Goal: Task Accomplishment & Management: Complete application form

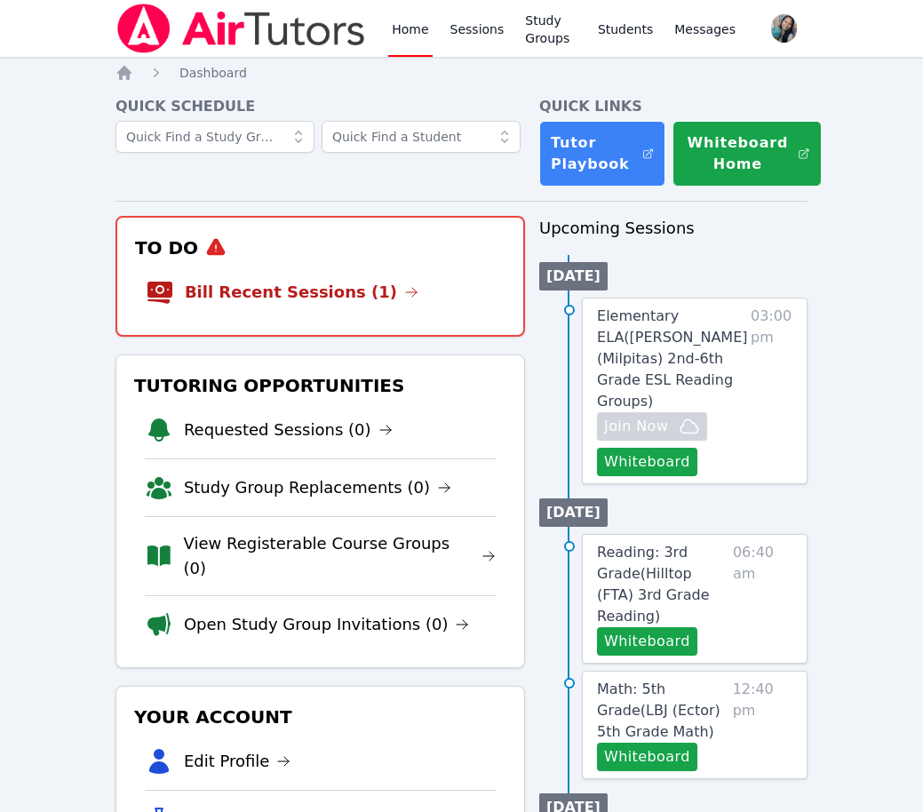
click at [321, 264] on li "Bill Recent Sessions (1)" at bounding box center [320, 292] width 349 height 57
click at [322, 288] on link "Bill Recent Sessions (1)" at bounding box center [302, 292] width 234 height 25
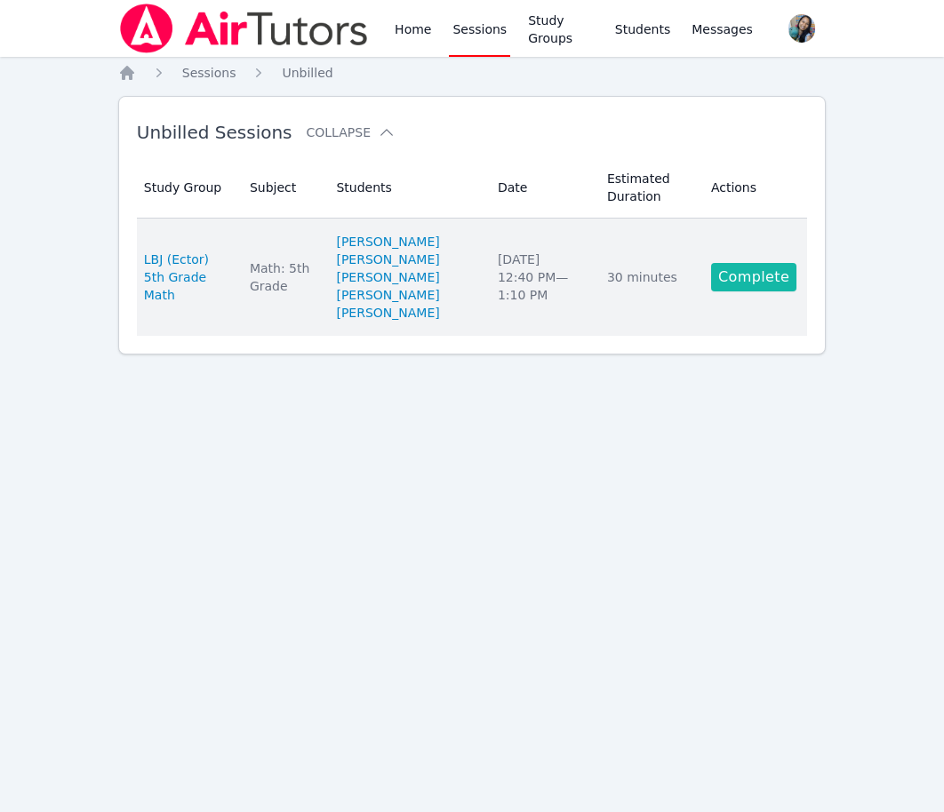
click at [764, 276] on link "Complete" at bounding box center [753, 277] width 85 height 28
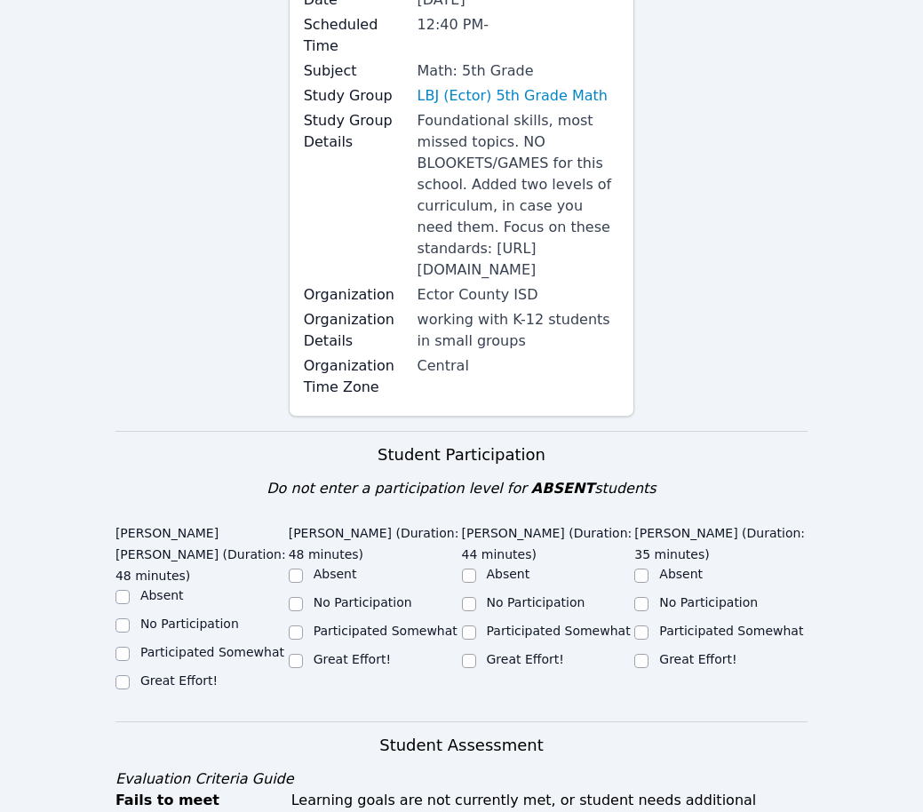
scroll to position [400, 0]
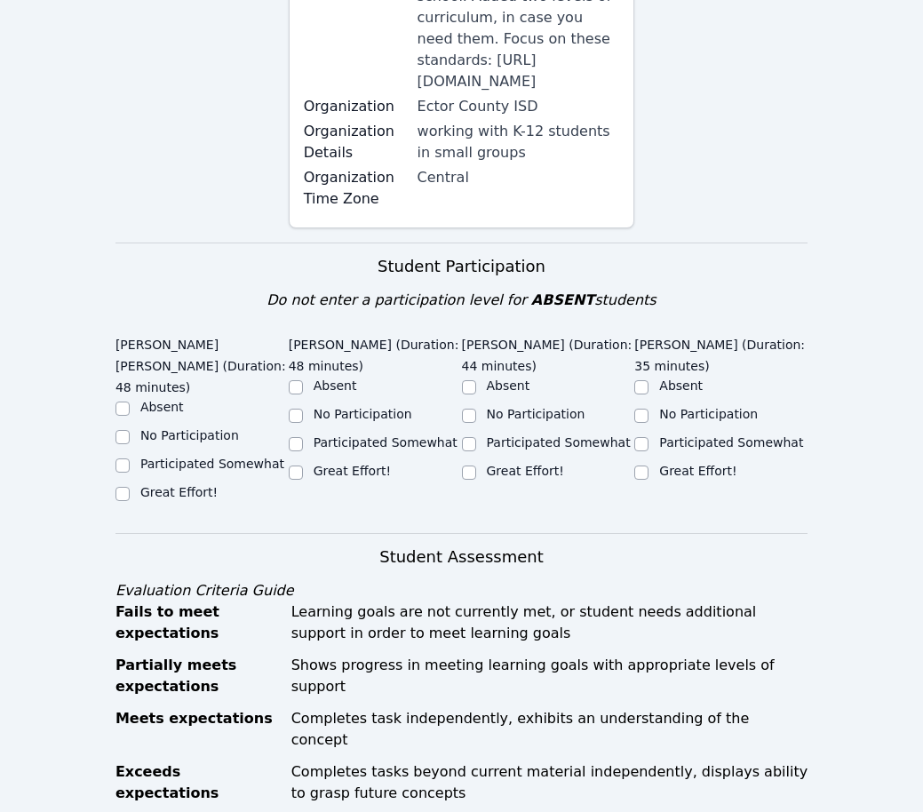
click at [159, 485] on label "Great Effort!" at bounding box center [178, 492] width 77 height 14
click at [130, 487] on input "Great Effort!" at bounding box center [122, 494] width 14 height 14
checkbox input "true"
click at [330, 472] on label "Great Effort!" at bounding box center [352, 471] width 77 height 14
click at [303, 472] on input "Great Effort!" at bounding box center [296, 473] width 14 height 14
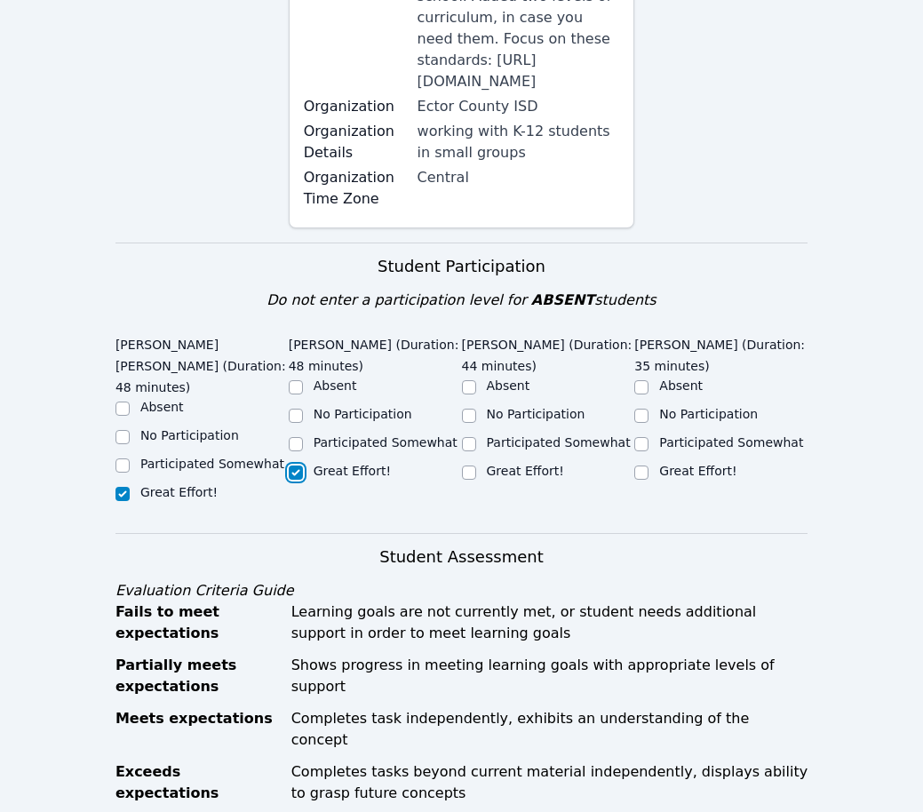
checkbox input "true"
click at [495, 473] on label "Great Effort!" at bounding box center [525, 471] width 77 height 14
click at [476, 473] on input "Great Effort!" at bounding box center [469, 473] width 14 height 14
checkbox input "true"
click at [661, 472] on label "Great Effort!" at bounding box center [697, 471] width 77 height 14
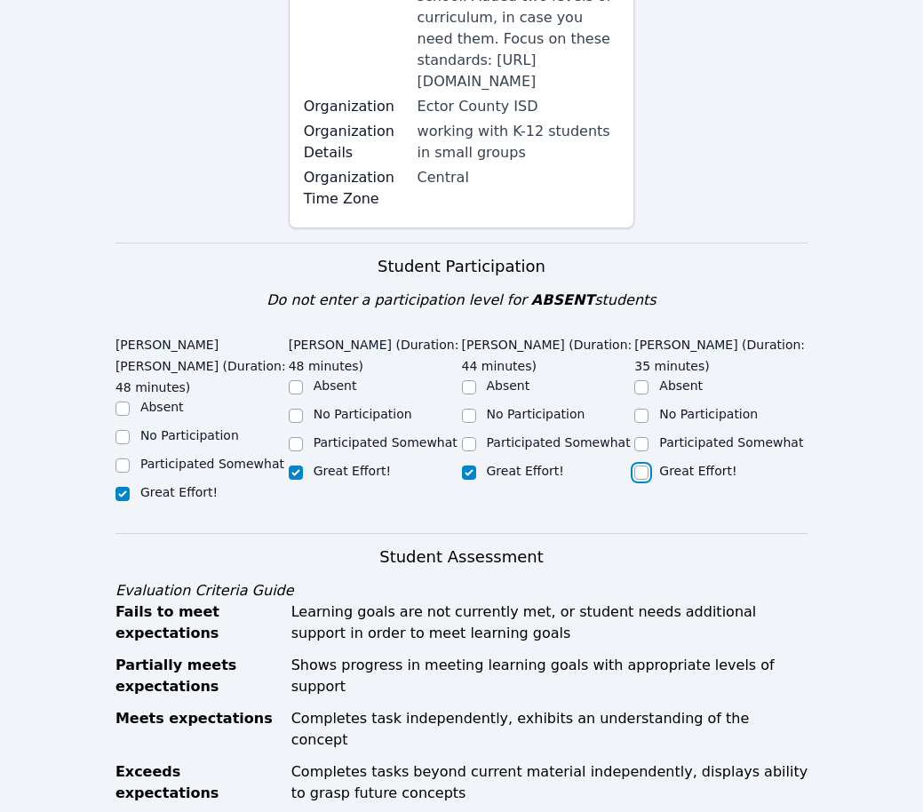
click at [649, 472] on input "Great Effort!" at bounding box center [641, 473] width 14 height 14
checkbox input "true"
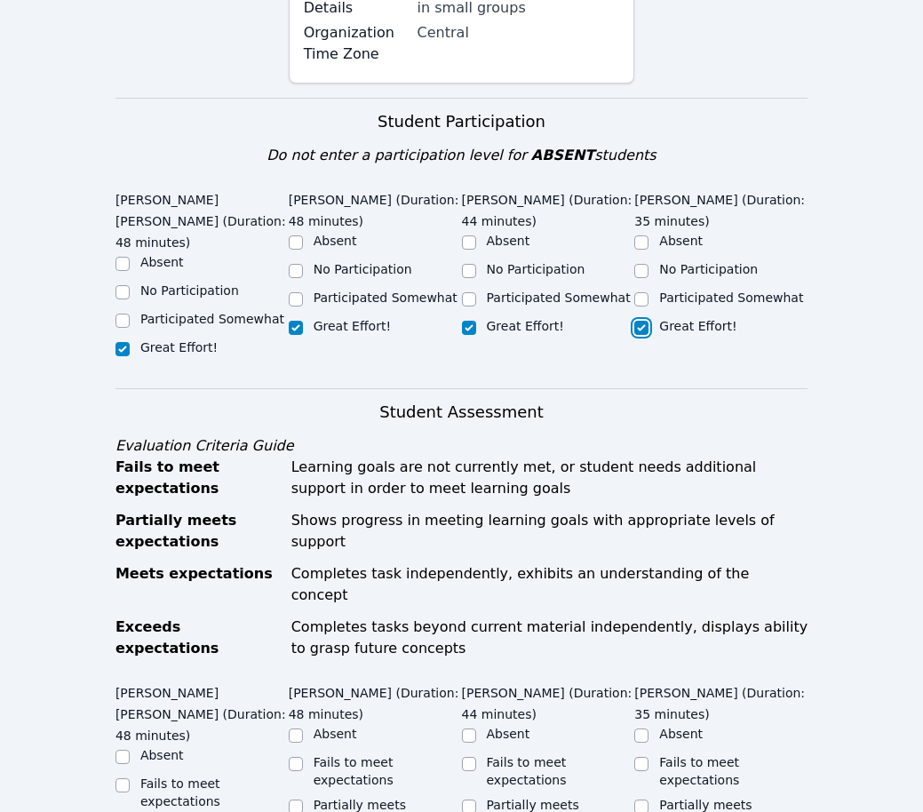
scroll to position [800, 0]
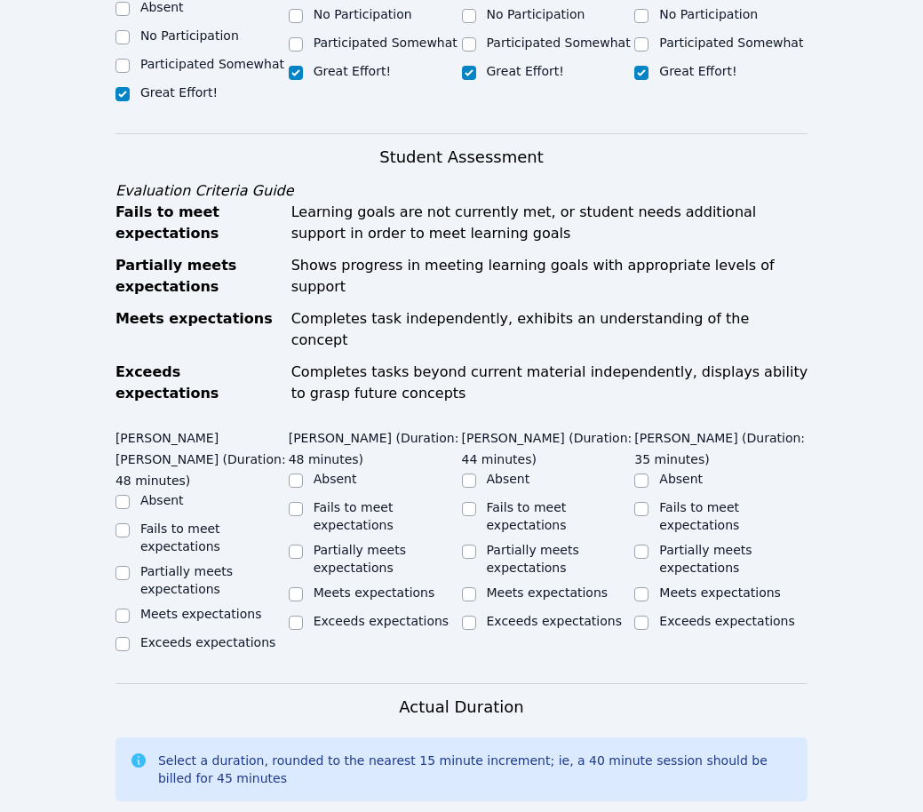
click at [177, 607] on label "Meets expectations" at bounding box center [201, 614] width 122 height 14
click at [386, 585] on label "Meets expectations" at bounding box center [375, 592] width 122 height 14
click at [303, 587] on input "Meets expectations" at bounding box center [296, 594] width 14 height 14
checkbox input "true"
click at [200, 607] on label "Meets expectations" at bounding box center [201, 614] width 122 height 14
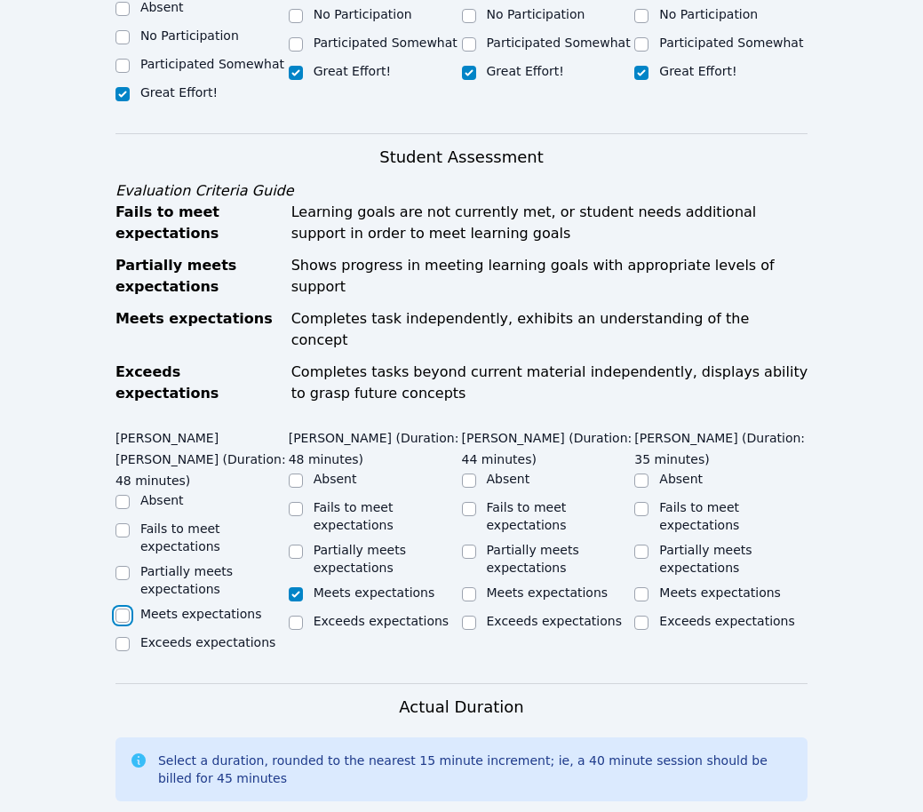
click at [130, 609] on input "Meets expectations" at bounding box center [122, 616] width 14 height 14
checkbox input "true"
click at [498, 585] on label "Meets expectations" at bounding box center [548, 592] width 122 height 14
click at [476, 587] on input "Meets expectations" at bounding box center [469, 594] width 14 height 14
checkbox input "true"
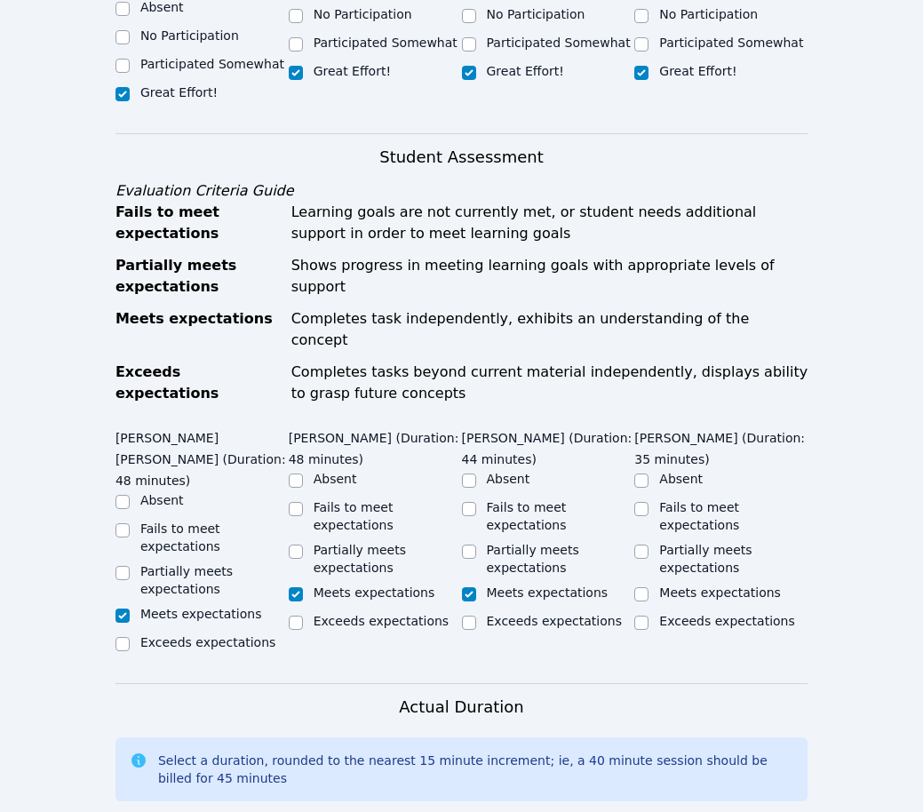
click at [689, 585] on label "Meets expectations" at bounding box center [720, 592] width 122 height 14
click at [649, 587] on input "Meets expectations" at bounding box center [641, 594] width 14 height 14
checkbox input "true"
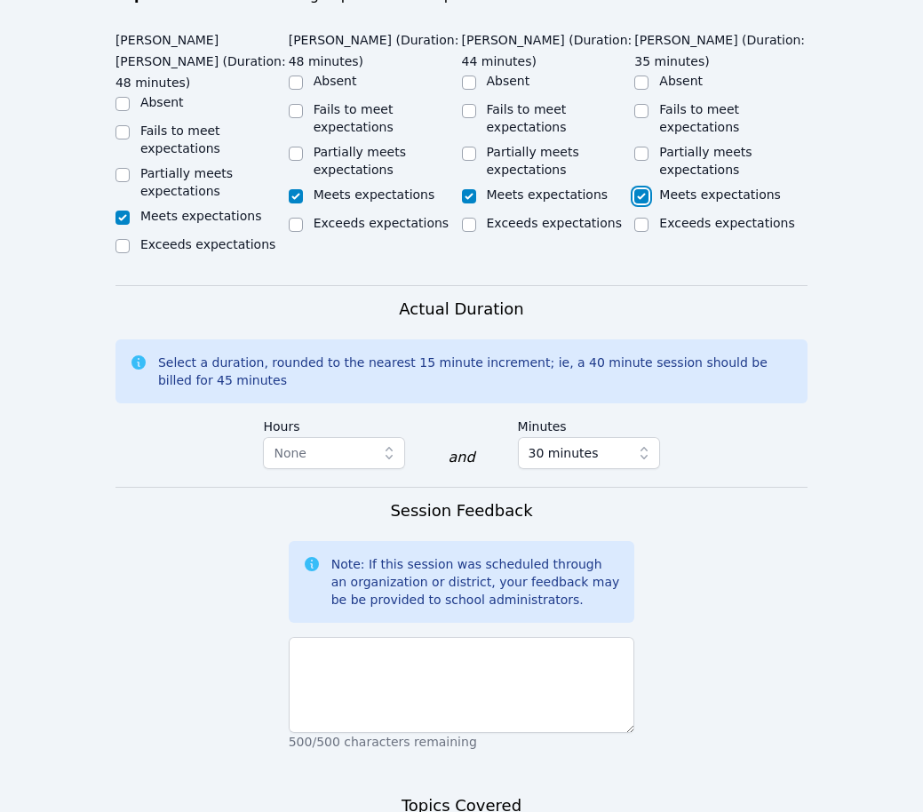
scroll to position [1199, 0]
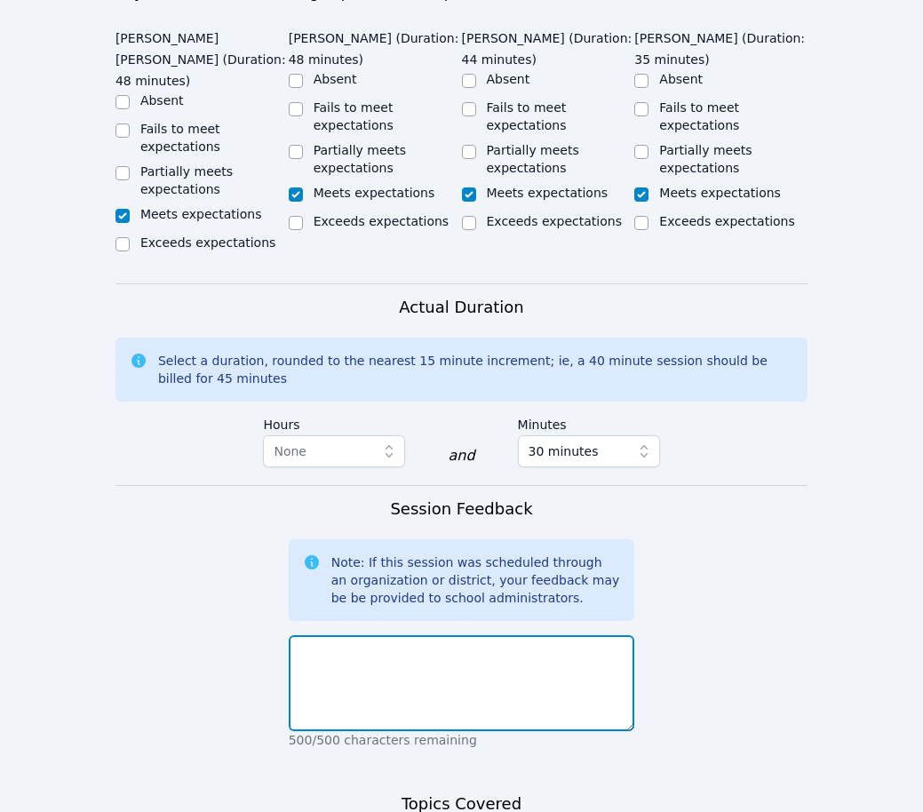
click at [404, 635] on textarea at bounding box center [462, 683] width 346 height 96
type textarea "a"
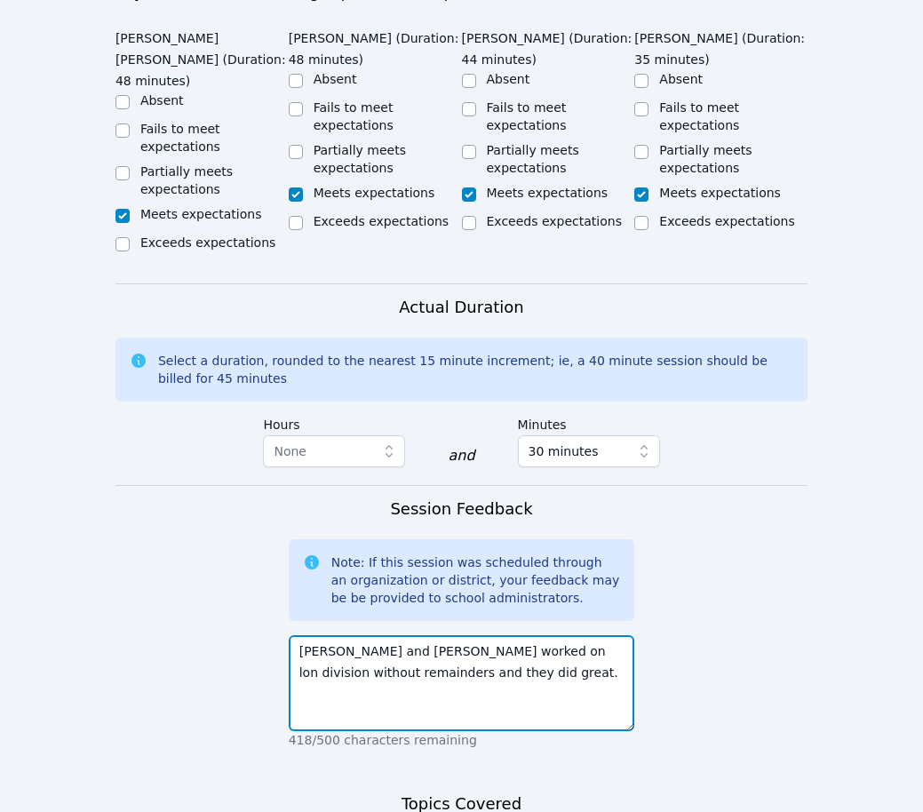
click at [475, 635] on textarea "Aaliyah and Kamilah worked on lon division without remainders and they did grea…" at bounding box center [462, 683] width 346 height 96
click at [492, 635] on textarea "Aaliyah and Kamilah worked on lon division without remainders and they did grea…" at bounding box center [462, 683] width 346 height 96
click at [498, 635] on textarea "Aaliyah and Kamilah worked on long division without remainders and they did gre…" at bounding box center [462, 683] width 346 height 96
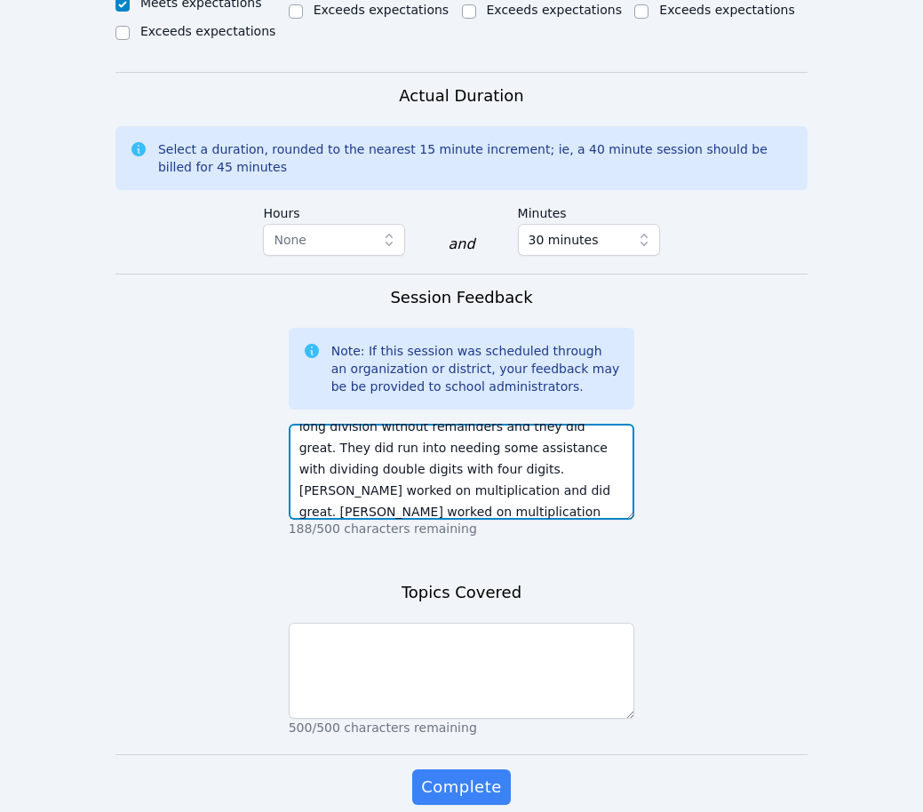
scroll to position [56, 0]
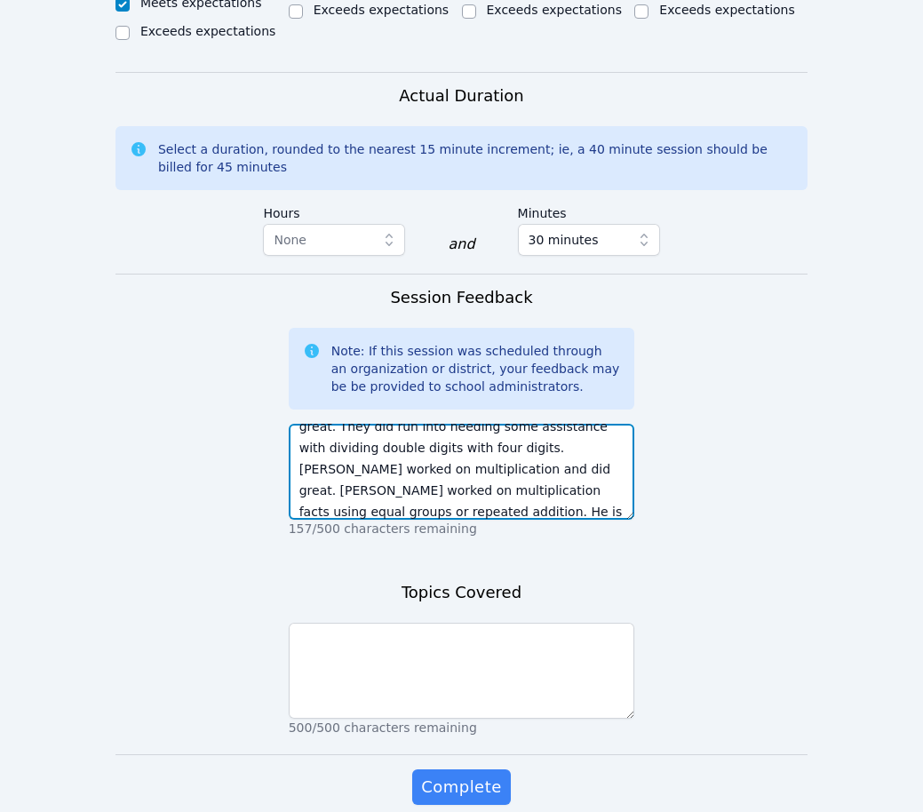
type textarea "Aaliyah and Kamilah worked on long division without remainders and they did gre…"
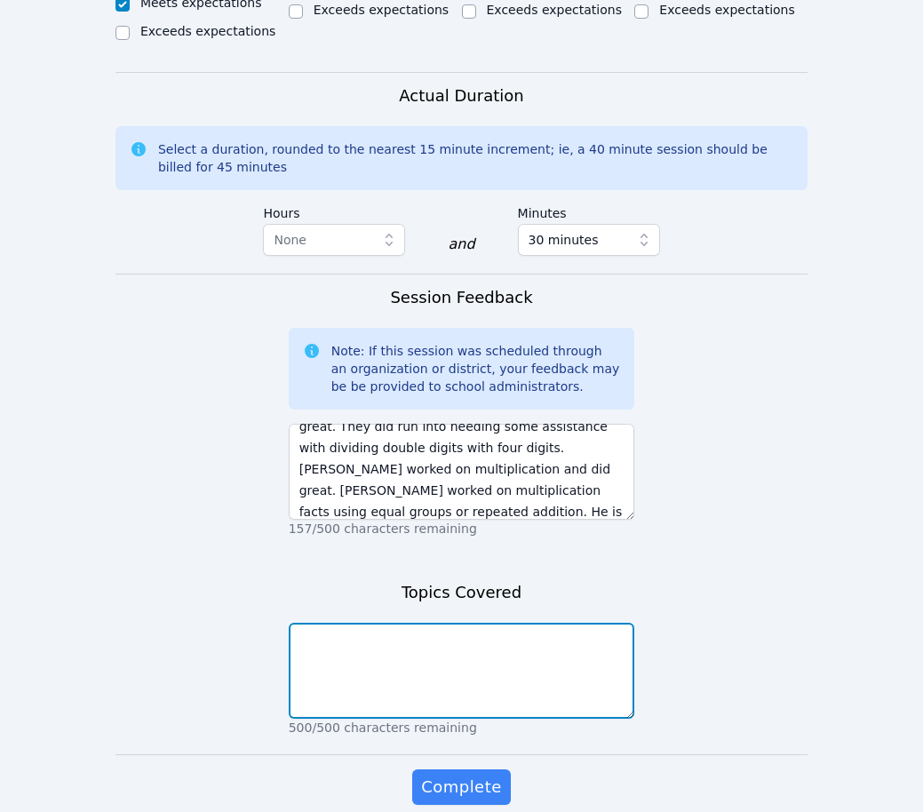
click at [539, 623] on textarea at bounding box center [462, 671] width 346 height 96
click at [454, 623] on textarea "multiplication long division" at bounding box center [462, 671] width 346 height 96
click at [426, 623] on textarea "multiplication facts long division" at bounding box center [462, 671] width 346 height 96
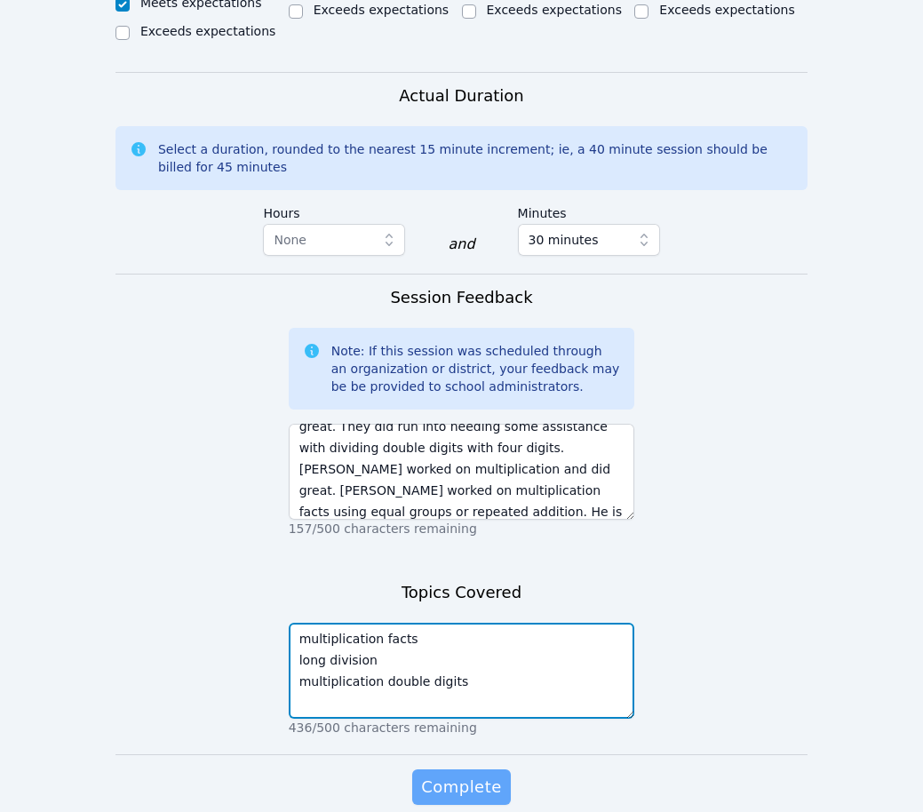
type textarea "multiplication facts long division multiplication double digits"
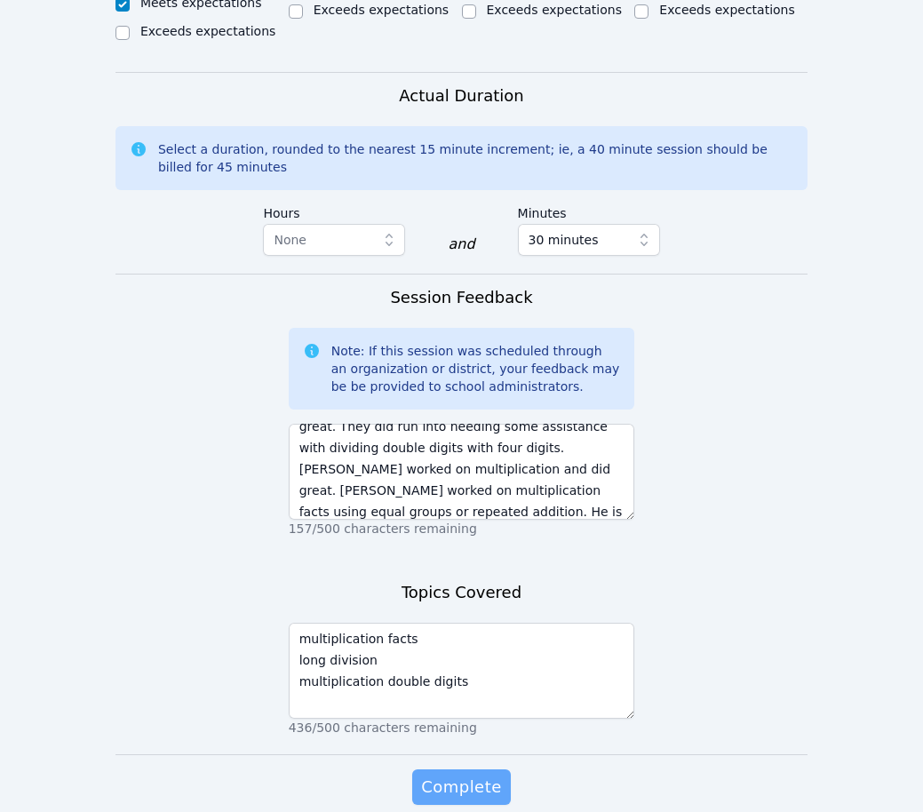
click at [466, 775] on span "Complete" at bounding box center [461, 787] width 80 height 25
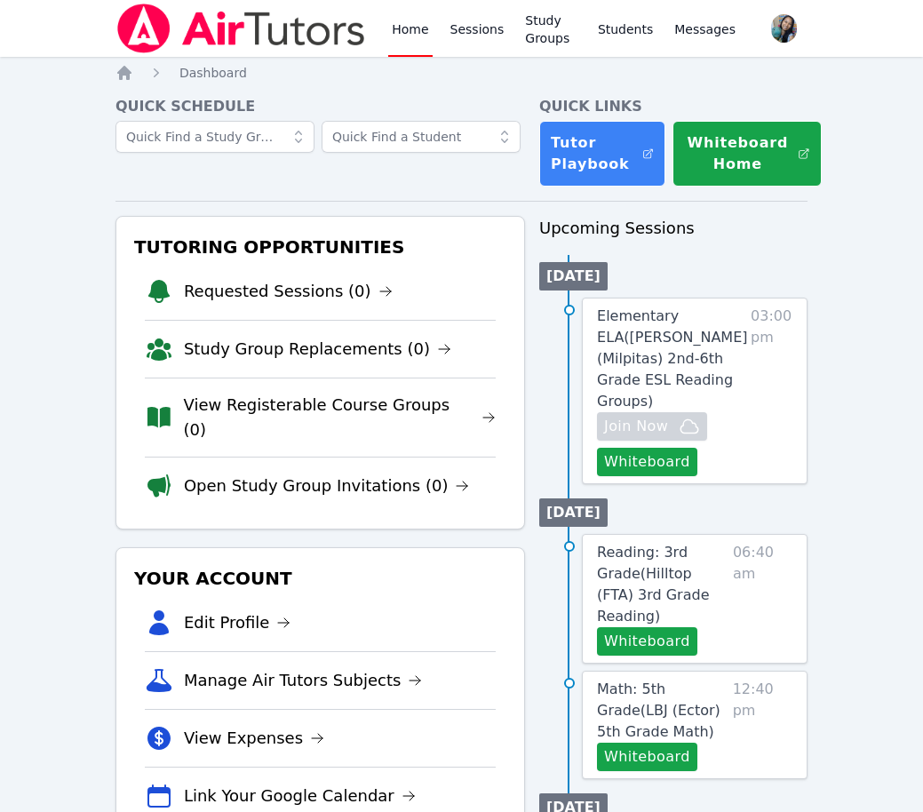
click at [637, 458] on div "Elementary ELA ( Curtner (Milpitas) 2nd-6th Grade ESL Reading Groups ) Hidden J…" at bounding box center [695, 391] width 226 height 187
click at [640, 448] on button "Whiteboard" at bounding box center [647, 462] width 100 height 28
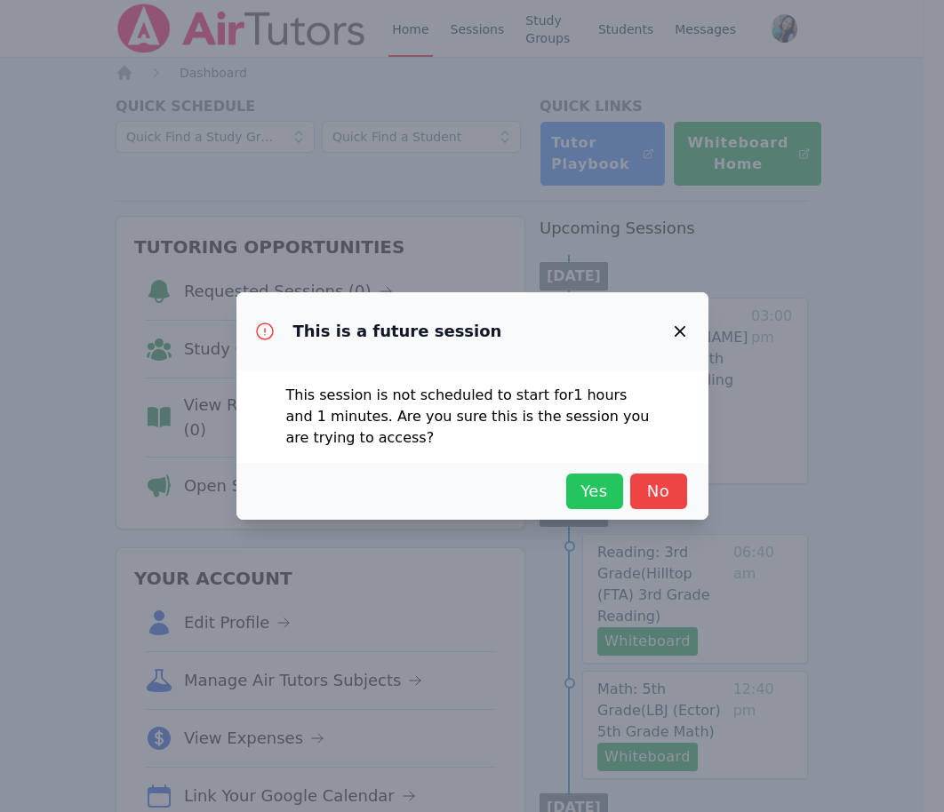
click at [575, 497] on span "Yes" at bounding box center [594, 491] width 39 height 25
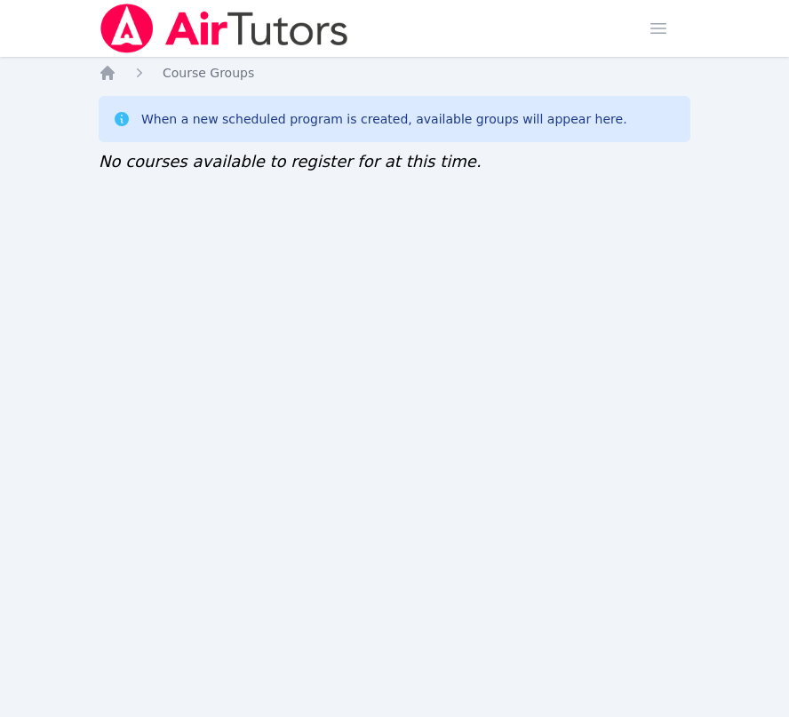
click at [386, 309] on div "Home Sessions Study Groups Students Messages Open user menu [PERSON_NAME] Open …" at bounding box center [394, 358] width 789 height 717
